Goal: Task Accomplishment & Management: Use online tool/utility

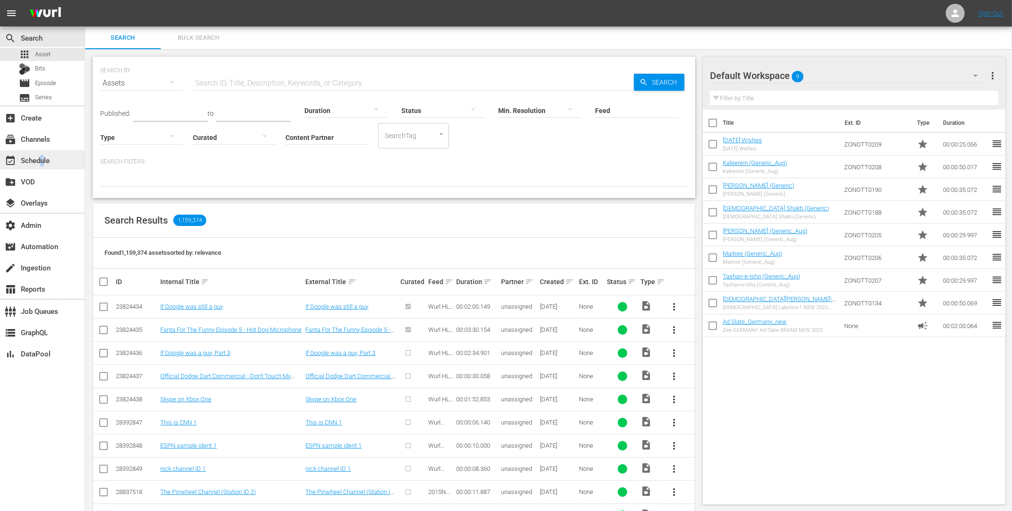
click at [43, 159] on div "event_available Schedule" at bounding box center [26, 159] width 53 height 9
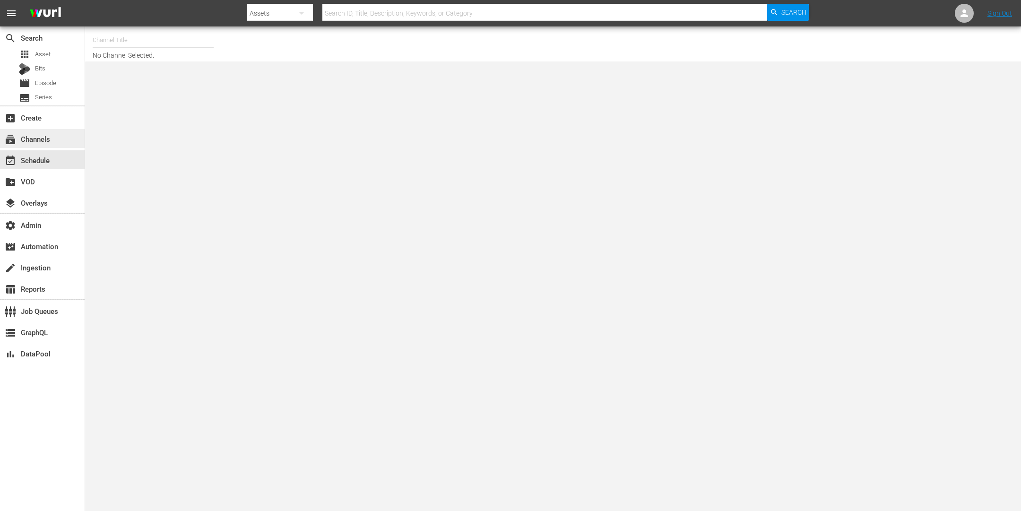
click at [45, 140] on div "subscriptions Channels" at bounding box center [26, 137] width 53 height 9
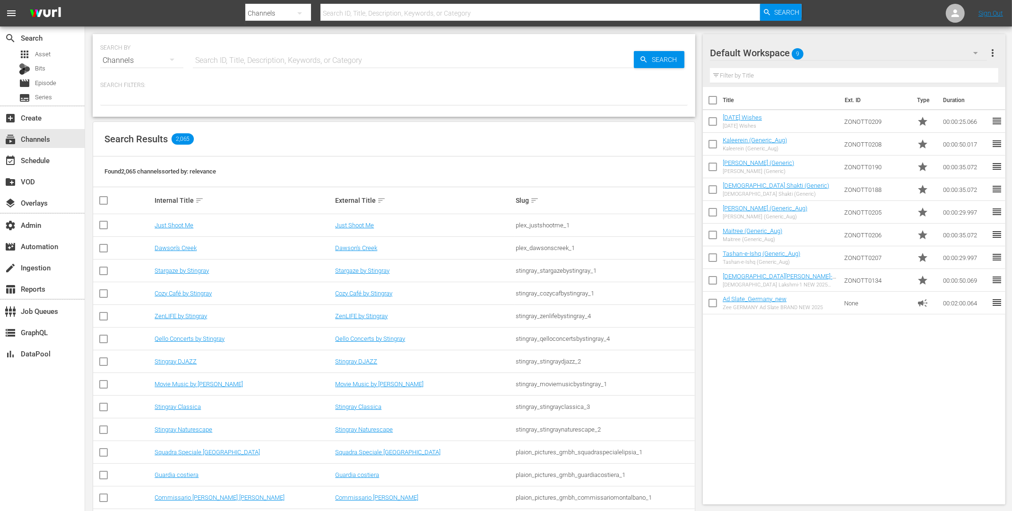
click at [248, 62] on input "text" at bounding box center [413, 60] width 441 height 23
type input "thrillers"
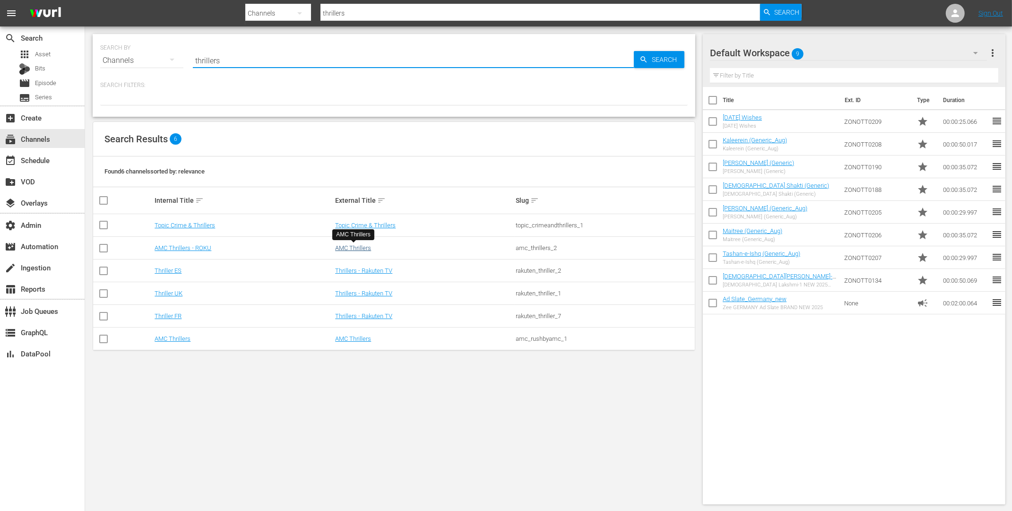
type input "thrillers"
click at [352, 246] on link "AMC Thrillers" at bounding box center [353, 247] width 36 height 7
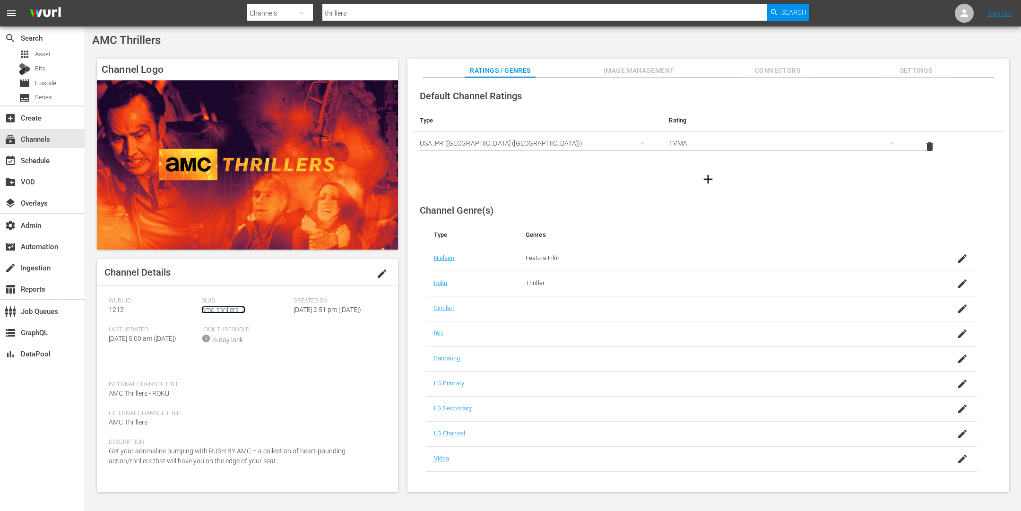
click at [227, 310] on link "amc_thrillers_2" at bounding box center [223, 310] width 44 height 8
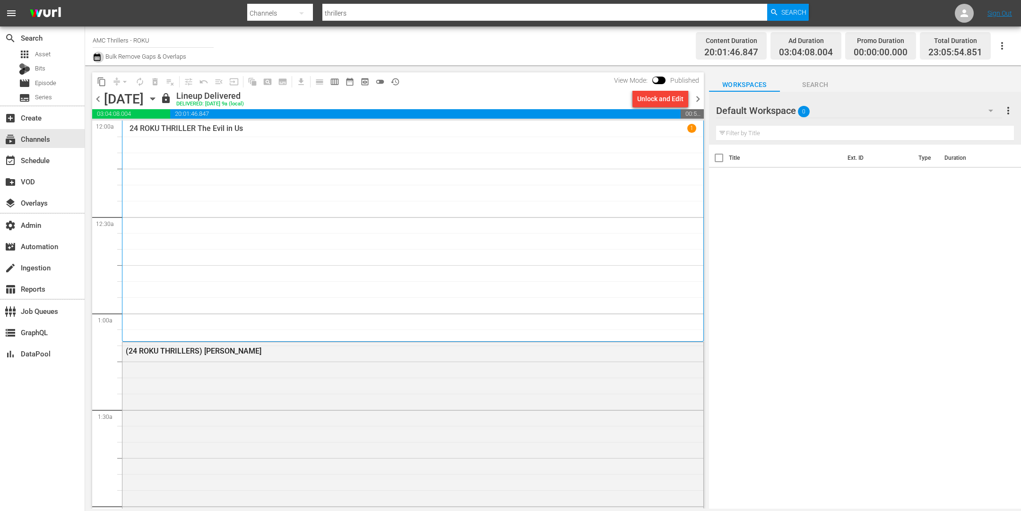
click at [99, 54] on icon "button" at bounding box center [97, 57] width 7 height 8
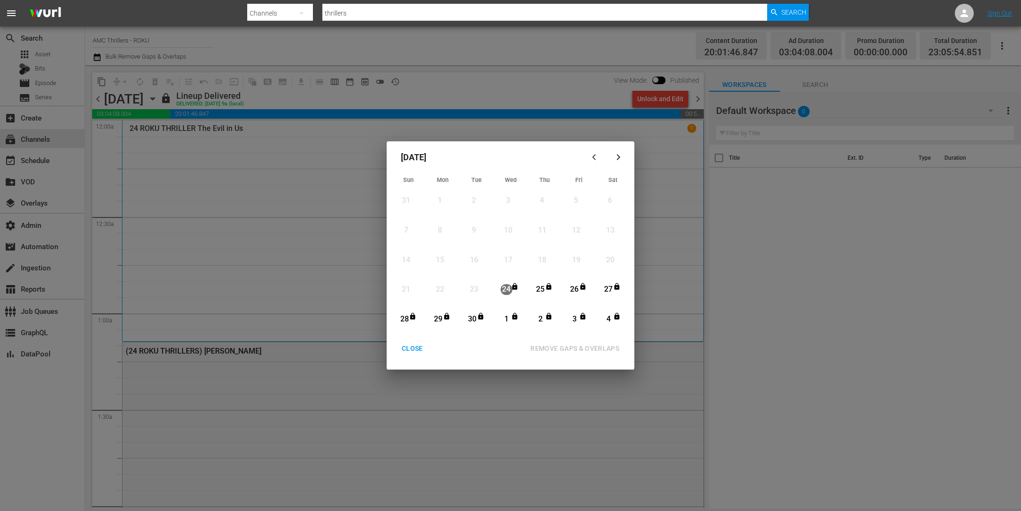
click at [624, 156] on button "button" at bounding box center [618, 157] width 23 height 23
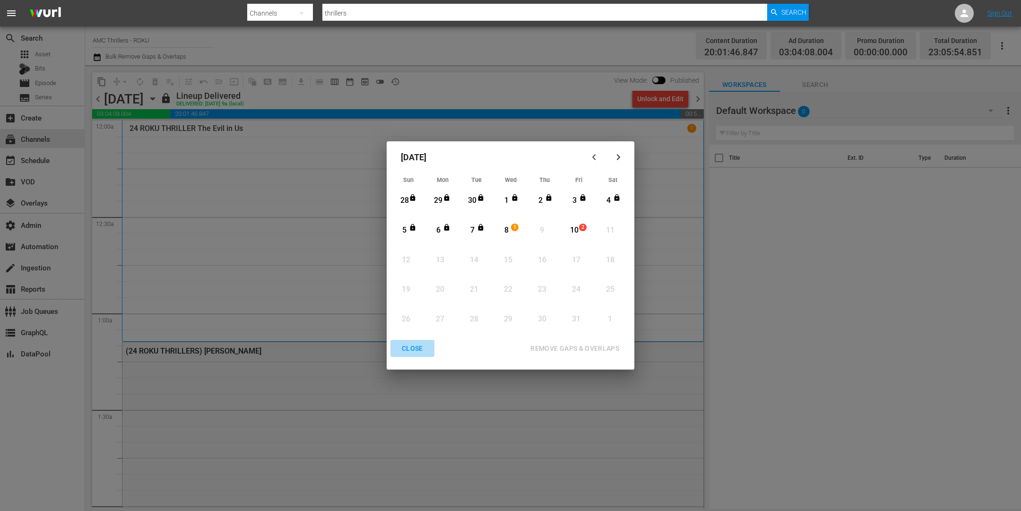
click at [413, 343] on div "CLOSE" at bounding box center [412, 349] width 36 height 12
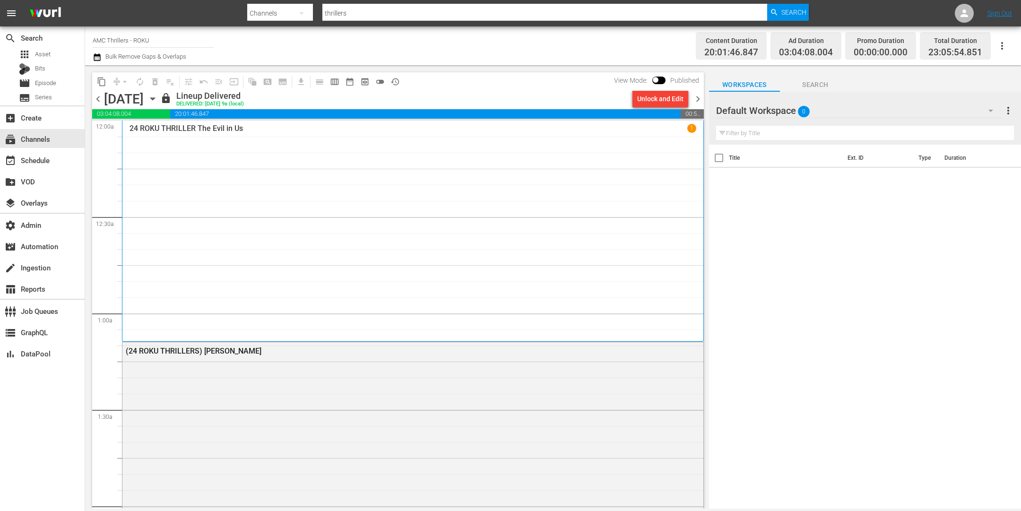
click at [158, 98] on icon "button" at bounding box center [152, 99] width 10 height 10
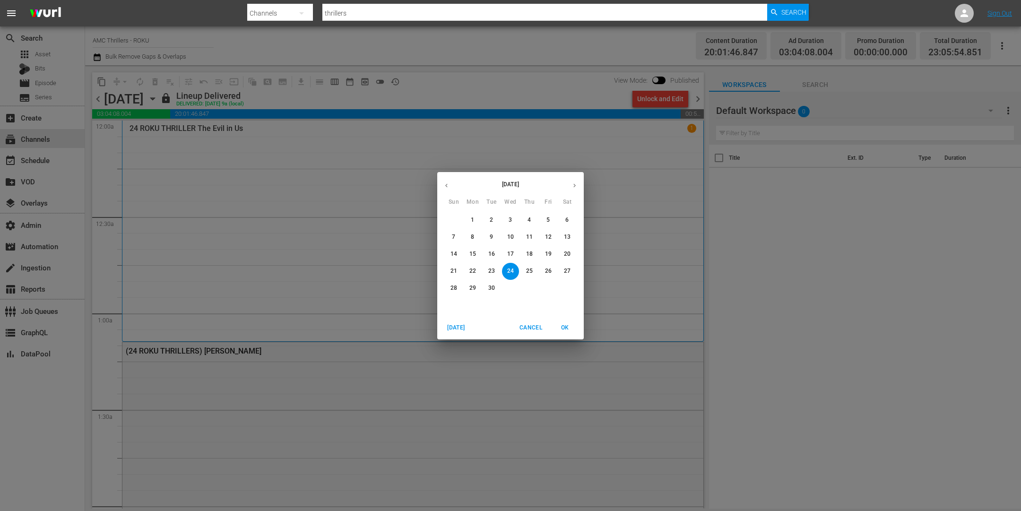
click at [574, 184] on icon "button" at bounding box center [574, 185] width 7 height 7
click at [550, 233] on p "10" at bounding box center [548, 237] width 7 height 8
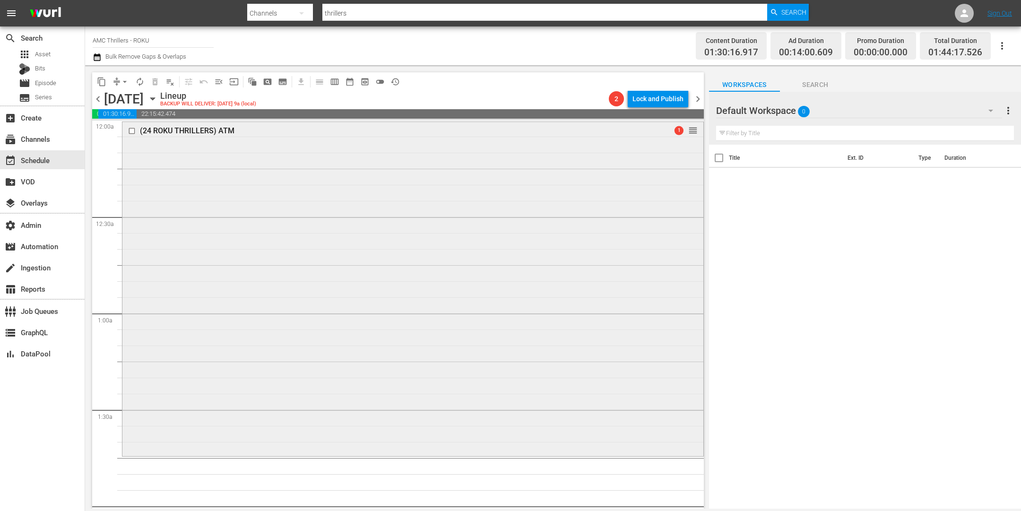
scroll to position [7, 0]
click at [234, 256] on div "Delete Event" at bounding box center [238, 255] width 75 height 13
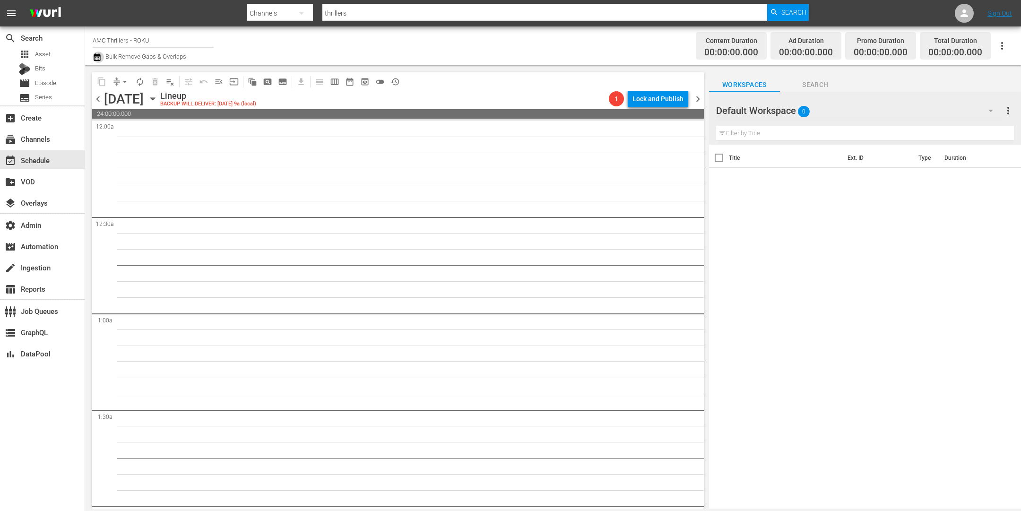
click at [95, 53] on icon "button" at bounding box center [97, 57] width 7 height 8
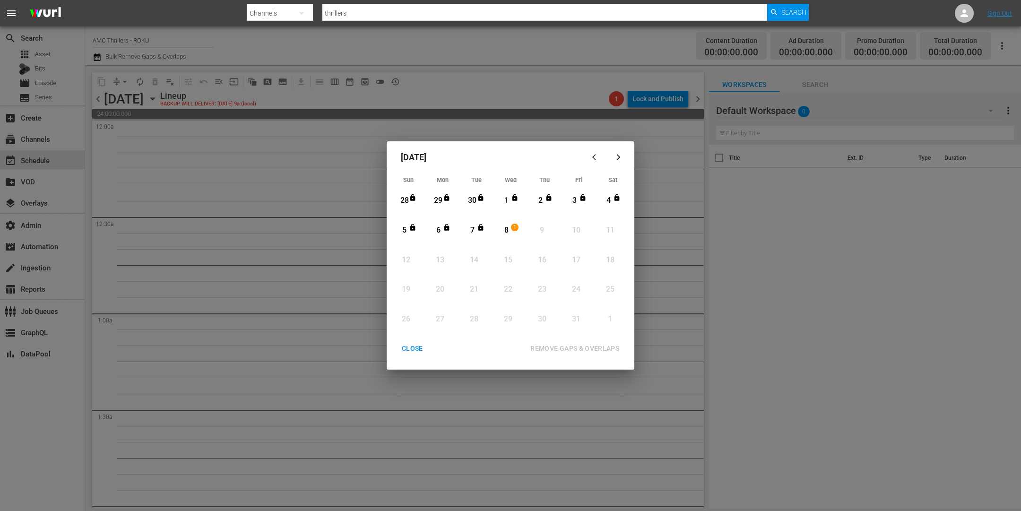
click at [407, 346] on div "CLOSE" at bounding box center [412, 349] width 36 height 12
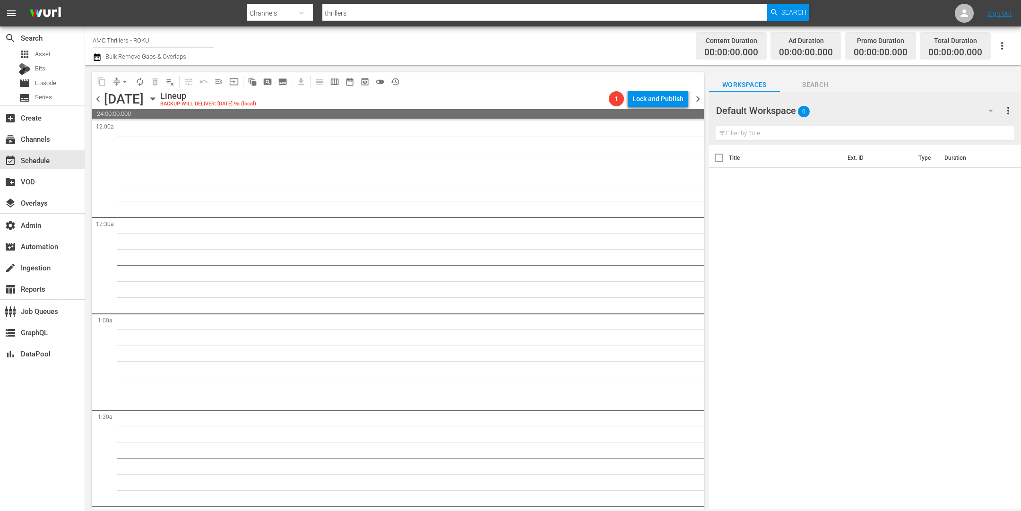
click at [158, 103] on icon "button" at bounding box center [152, 99] width 10 height 10
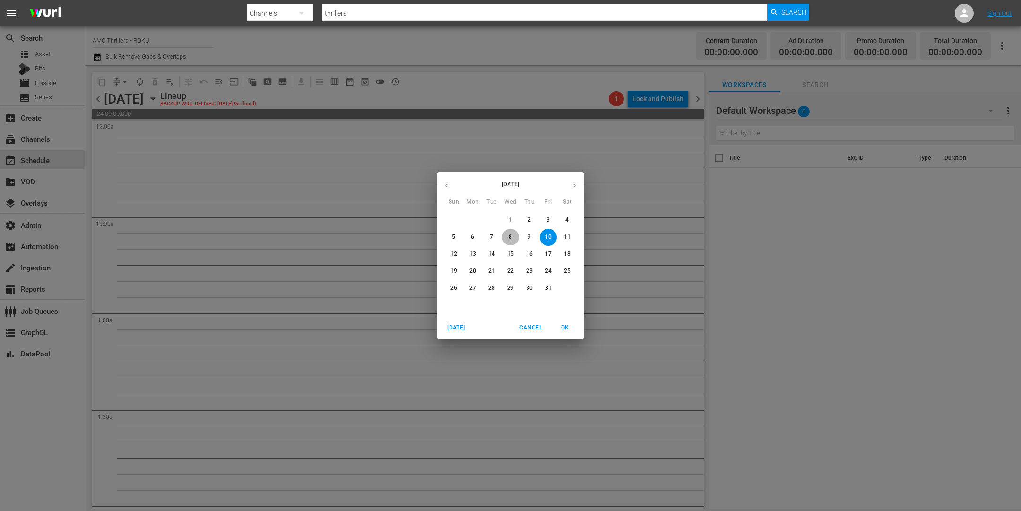
click at [506, 240] on span "8" at bounding box center [510, 237] width 17 height 8
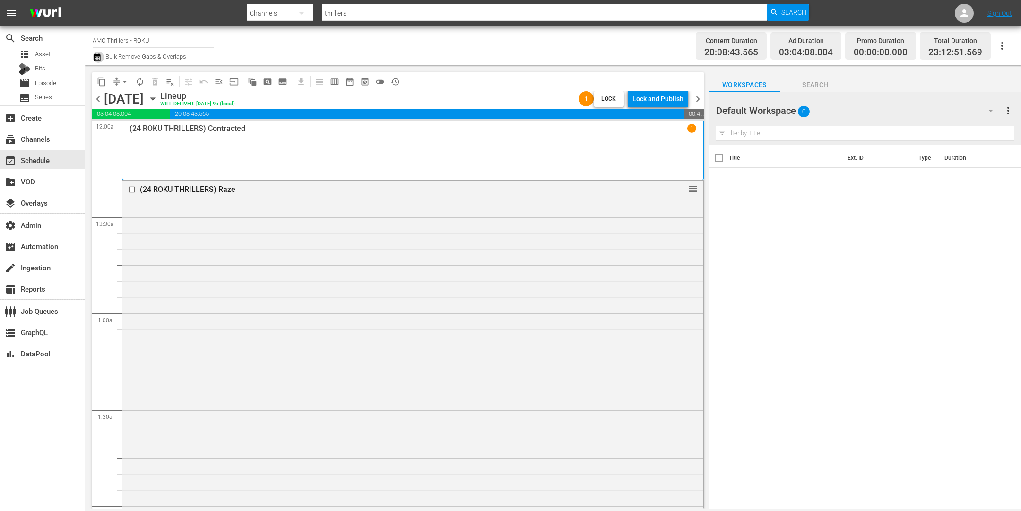
click at [94, 61] on icon "button" at bounding box center [97, 57] width 9 height 11
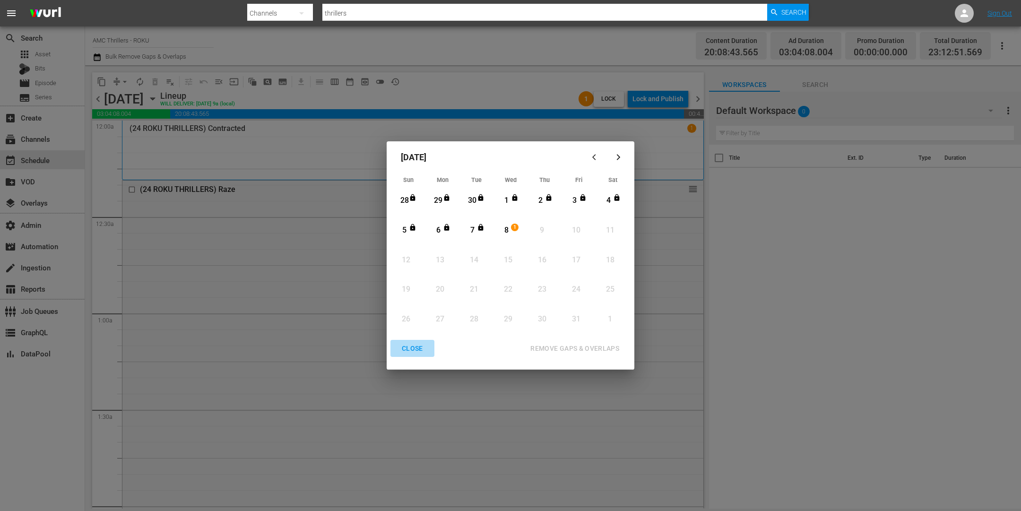
click at [419, 344] on div "CLOSE" at bounding box center [412, 349] width 36 height 12
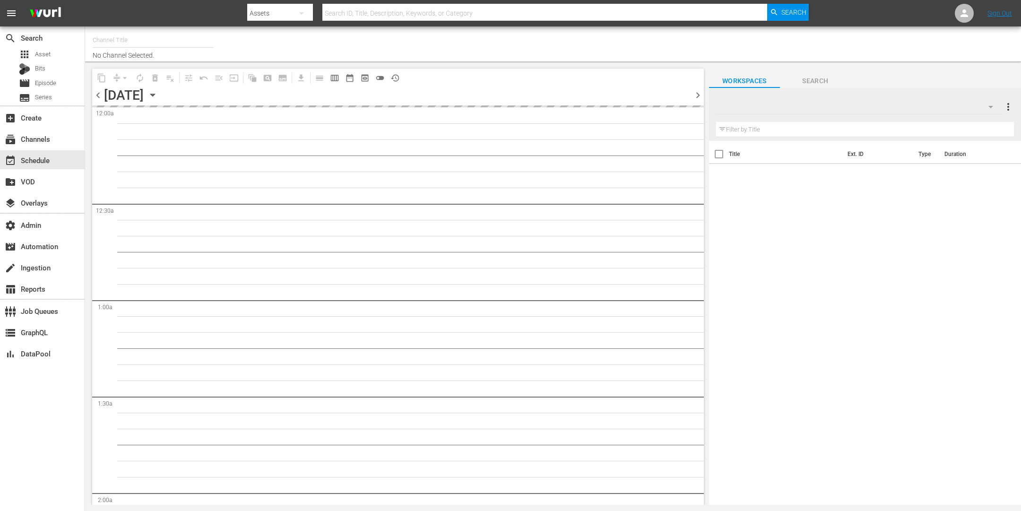
type input "Stories by AMC (TV-14) (663)"
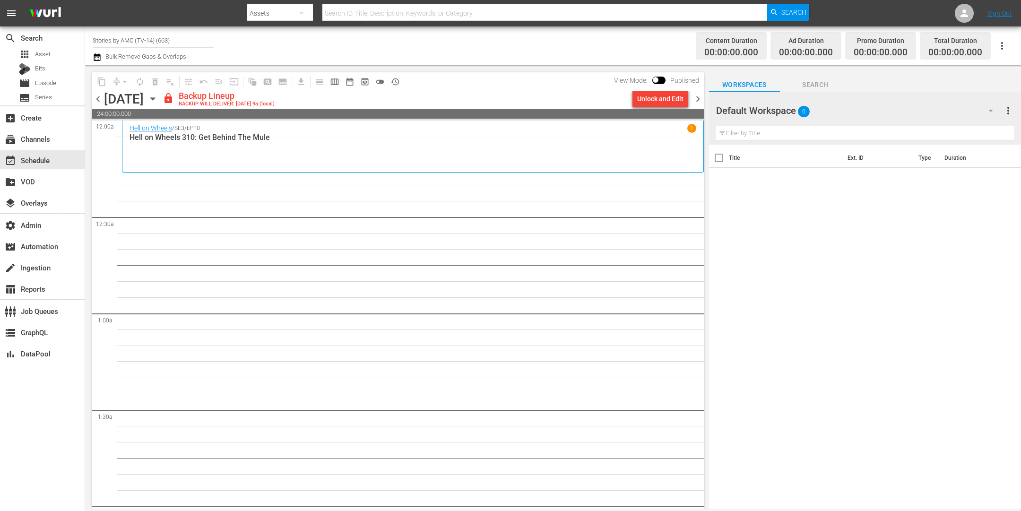
click at [99, 54] on icon "button" at bounding box center [97, 57] width 7 height 8
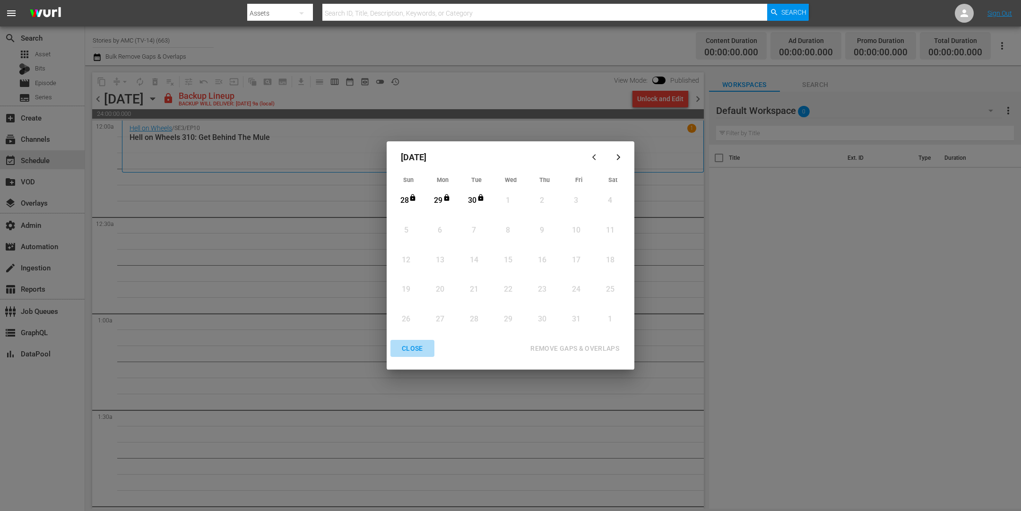
click at [404, 345] on div "CLOSE" at bounding box center [412, 349] width 36 height 12
